Goal: Navigation & Orientation: Find specific page/section

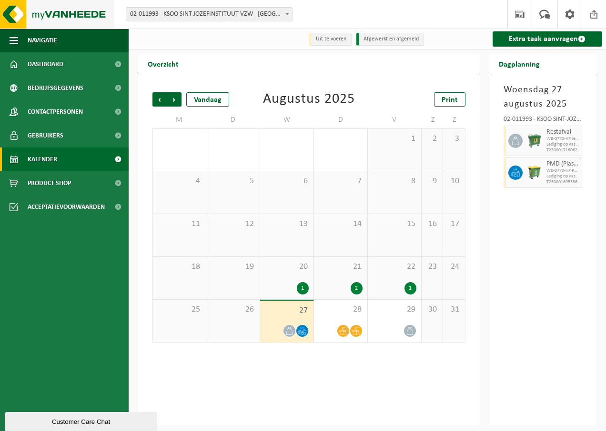
click at [16, 19] on img at bounding box center [57, 14] width 114 height 29
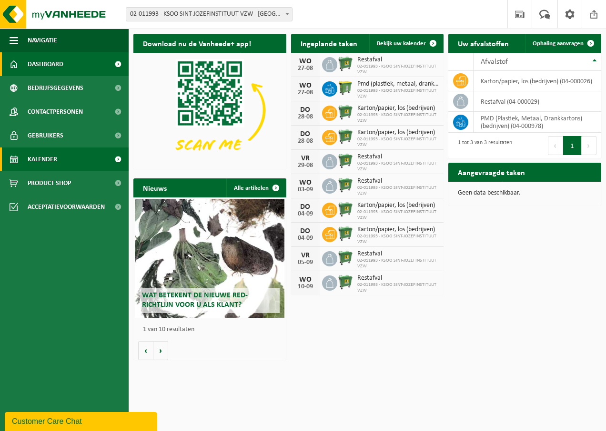
click at [50, 152] on span "Kalender" at bounding box center [43, 160] width 30 height 24
